Goal: Find specific page/section: Find specific page/section

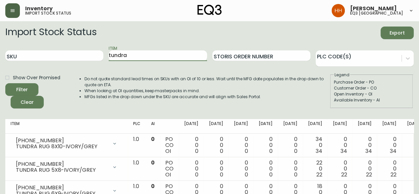
click at [13, 15] on button "button" at bounding box center [12, 10] width 15 height 15
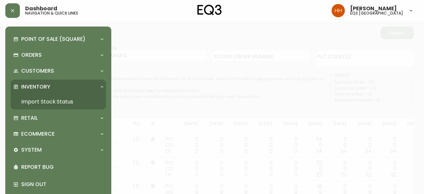
click at [45, 126] on div "Point of Sale (Square) Payments Virtual Terminal Transactions Search Terminals …" at bounding box center [59, 112] width 96 height 161
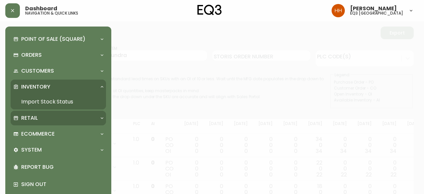
click at [45, 123] on div "Retail" at bounding box center [59, 118] width 96 height 15
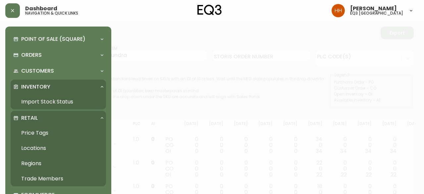
click at [54, 130] on link "Price Tags" at bounding box center [59, 132] width 96 height 15
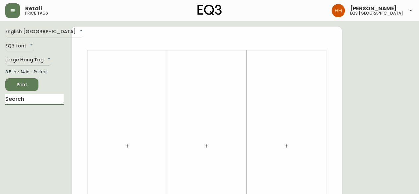
click at [40, 99] on input "text" at bounding box center [34, 99] width 58 height 11
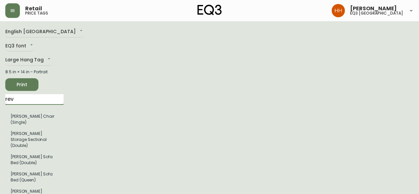
type input "[PERSON_NAME]"
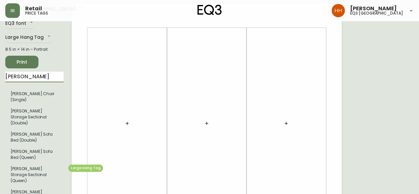
scroll to position [33, 0]
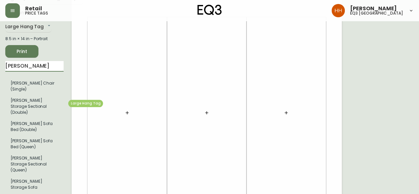
type input "[PERSON_NAME]"
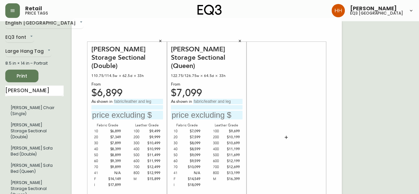
scroll to position [0, 0]
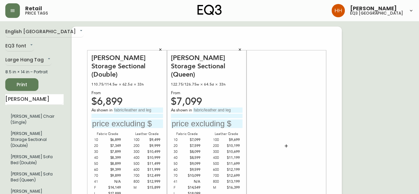
click at [242, 47] on button "button" at bounding box center [240, 50] width 10 height 10
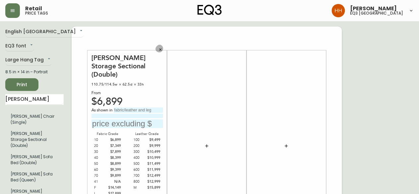
click at [162, 50] on icon "button" at bounding box center [161, 50] width 4 height 4
